Goal: Transaction & Acquisition: Purchase product/service

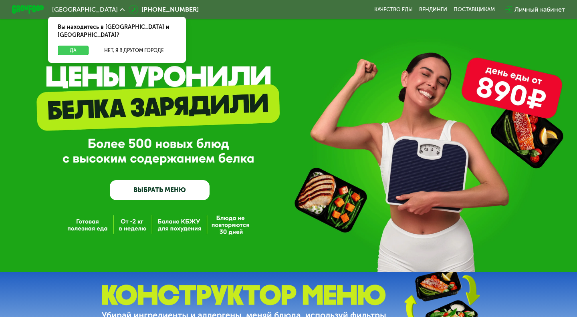
click at [76, 46] on button "Да" at bounding box center [73, 51] width 31 height 10
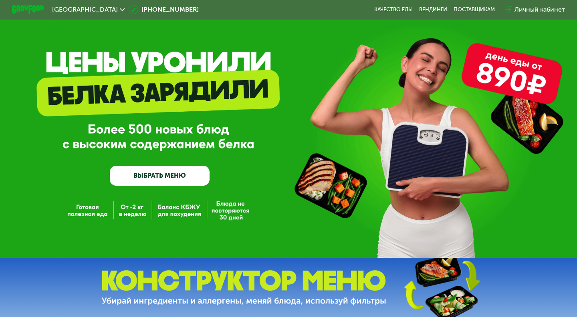
scroll to position [15, 0]
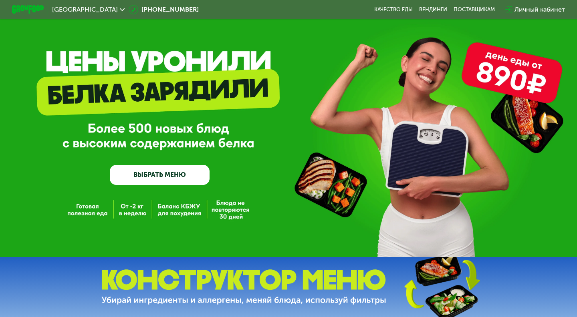
click at [251, 186] on div "GrowFood — доставка правильного питания ВЫБРАТЬ МЕНЮ" at bounding box center [288, 121] width 577 height 272
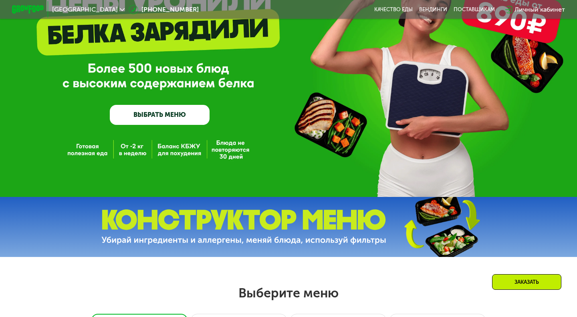
scroll to position [78, 0]
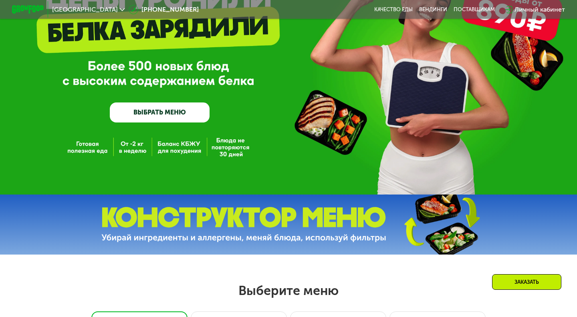
click at [253, 185] on div "GrowFood — доставка правильного питания ВЫБРАТЬ МЕНЮ" at bounding box center [288, 58] width 577 height 272
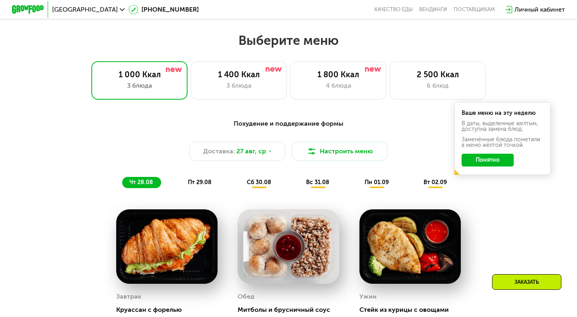
scroll to position [319, 0]
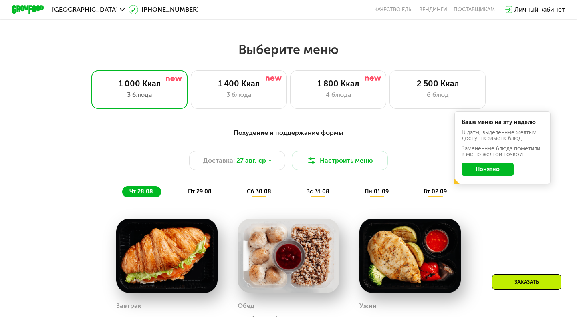
click at [229, 120] on div "Похудение и поддержание формы Доставка: [DATE] Настроить меню чт 28.08 пт 29.08…" at bounding box center [288, 296] width 577 height 359
drag, startPoint x: 234, startPoint y: 129, endPoint x: 344, endPoint y: 137, distance: 109.7
click at [344, 137] on div "Похудение и поддержание формы" at bounding box center [288, 133] width 474 height 10
click at [271, 112] on div "Выберите меню 1 000 Ккал 3 блюда 1 400 Ккал 3 блюда 1 800 Ккал 4 блюда 2 500 Кк…" at bounding box center [288, 259] width 577 height 434
click at [280, 121] on div "Похудение и поддержание формы Доставка: [DATE] Настроить меню чт 28.08 пт 29.08…" at bounding box center [288, 296] width 577 height 359
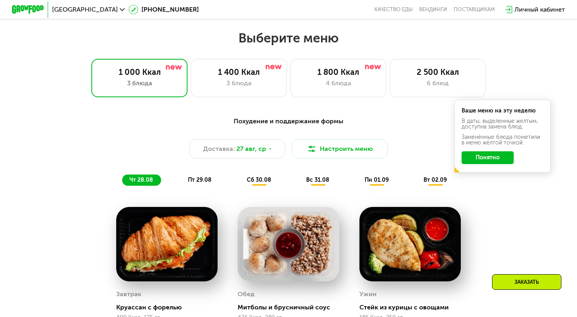
scroll to position [331, 0]
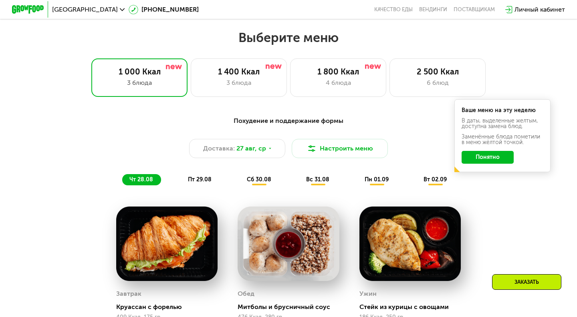
click at [466, 158] on button "Понятно" at bounding box center [487, 157] width 52 height 13
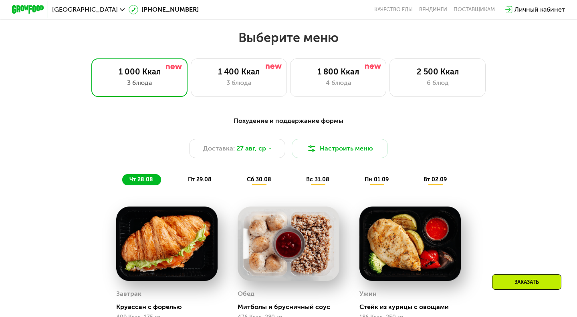
click at [290, 159] on div "Похудение и поддержание формы Доставка: [DATE] Настроить меню чт 28.08 пт 29.08…" at bounding box center [288, 150] width 474 height 69
click at [290, 163] on div "Похудение и поддержание формы Доставка: [DATE] Настроить меню чт 28.08 пт 29.08…" at bounding box center [288, 150] width 474 height 69
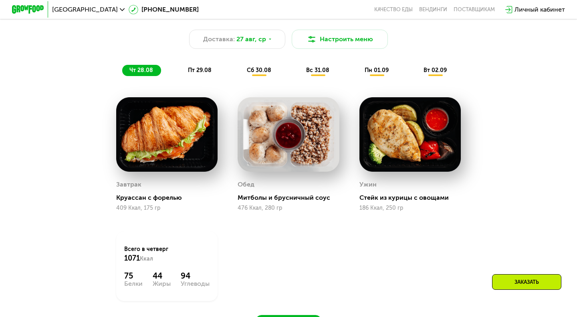
scroll to position [415, 0]
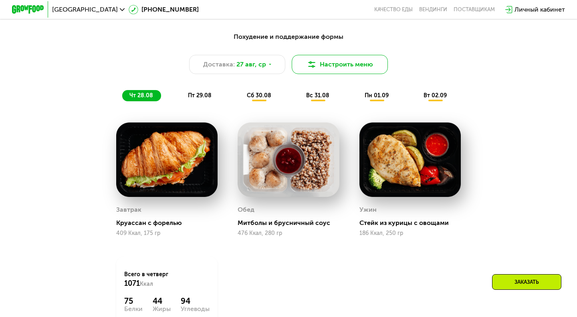
click at [330, 72] on button "Настроить меню" at bounding box center [340, 64] width 96 height 19
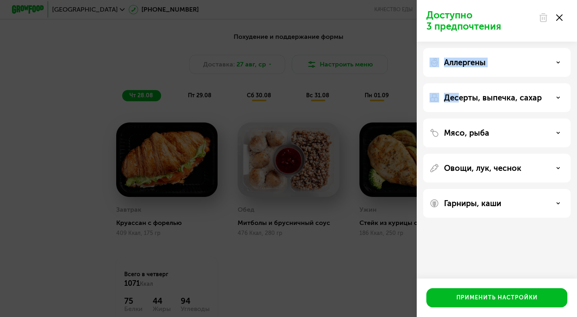
drag, startPoint x: 330, startPoint y: 72, endPoint x: 457, endPoint y: 93, distance: 129.0
click at [457, 93] on div "Доступно 3 предпочтения Аллергены Десерты, выпечка, сахар Мясо, рыба Овощи, лук…" at bounding box center [288, 158] width 577 height 317
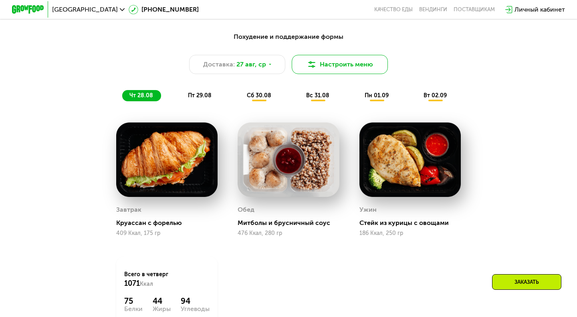
click at [357, 67] on button "Настроить меню" at bounding box center [340, 64] width 96 height 19
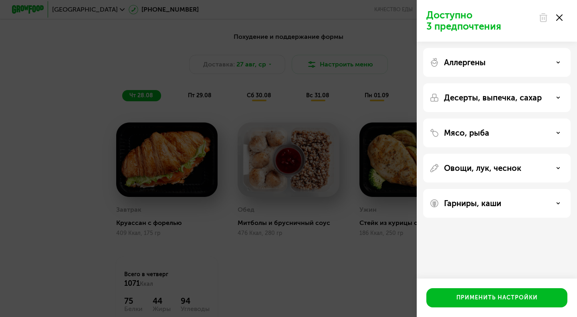
click at [464, 99] on p "Десерты, выпечка, сахар" at bounding box center [493, 98] width 98 height 10
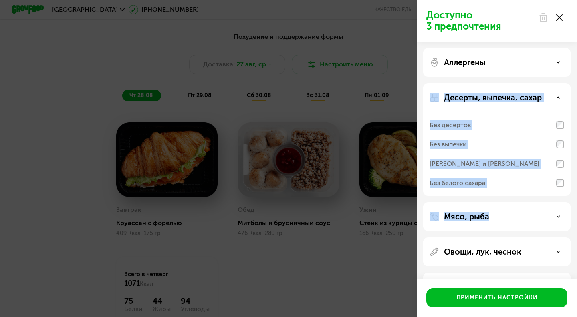
drag, startPoint x: 388, startPoint y: 87, endPoint x: 451, endPoint y: 235, distance: 160.8
click at [451, 233] on div "Доступно 3 предпочтения Аллергены Десерты, выпечка, сахар Без десертов Без выпе…" at bounding box center [288, 158] width 577 height 317
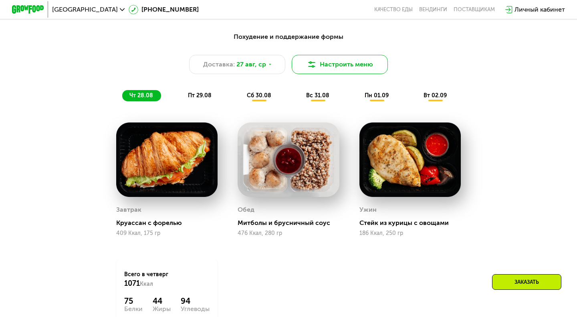
click at [328, 71] on button "Настроить меню" at bounding box center [340, 64] width 96 height 19
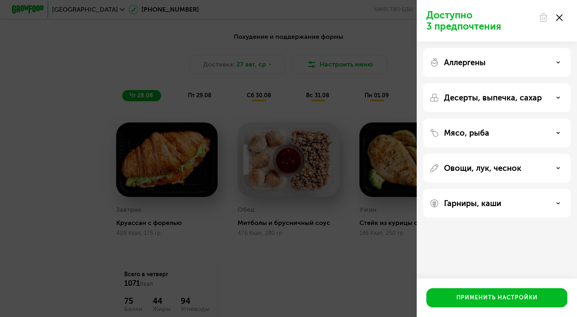
click at [438, 172] on img at bounding box center [434, 168] width 10 height 10
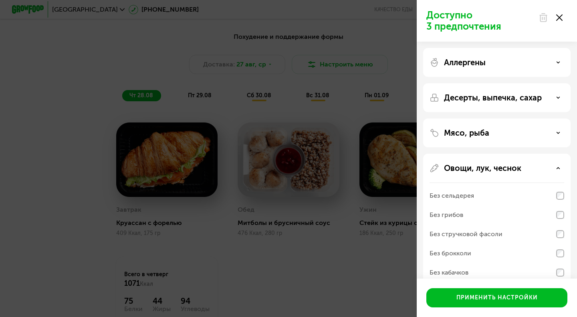
click at [438, 172] on img at bounding box center [434, 168] width 10 height 10
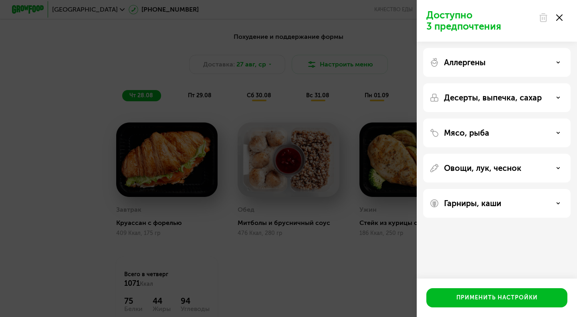
click at [442, 154] on div "Мясо, рыба" at bounding box center [496, 168] width 147 height 29
click at [455, 137] on p "Мясо, рыба" at bounding box center [466, 133] width 45 height 10
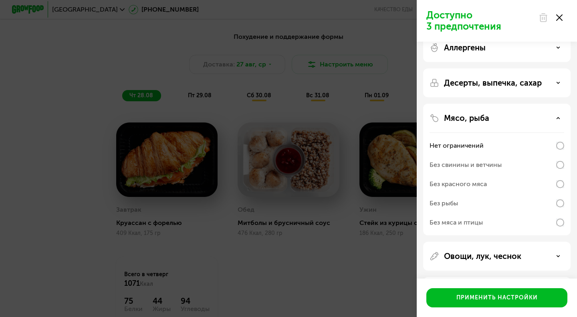
scroll to position [19, 0]
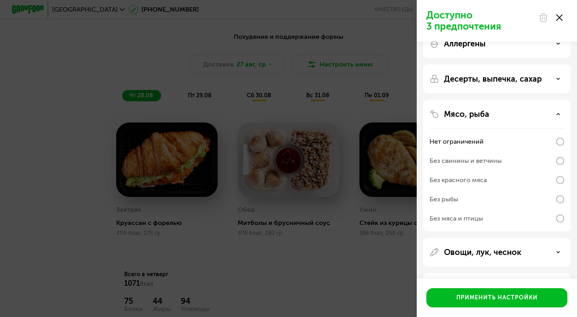
click at [352, 118] on div "Доступно 3 предпочтения Аллергены Десерты, выпечка, сахар Мясо, рыба Нет ограни…" at bounding box center [288, 158] width 577 height 317
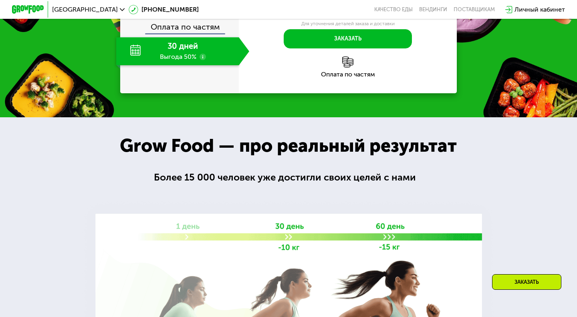
scroll to position [936, 0]
